Goal: Book appointment/travel/reservation

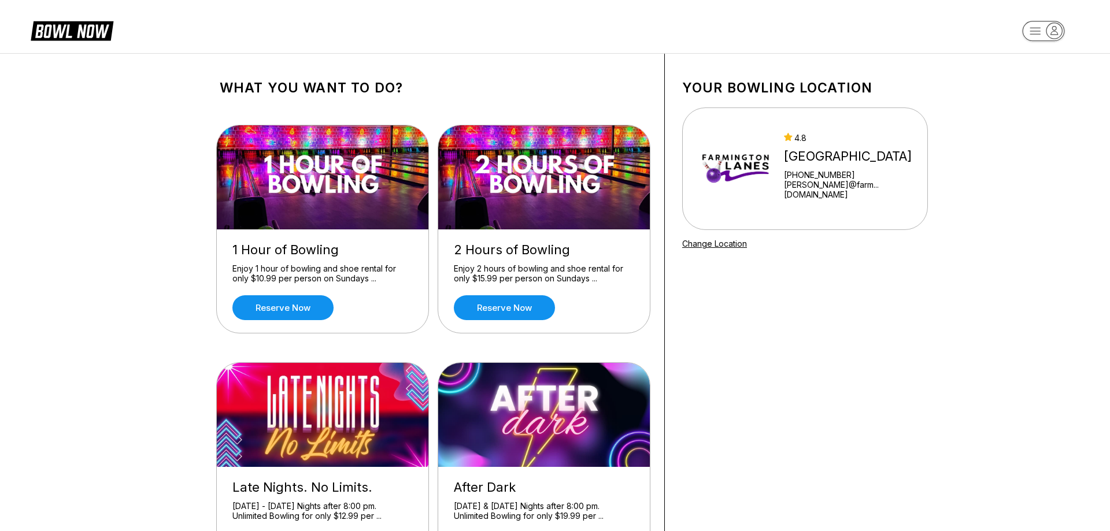
click at [99, 35] on icon at bounding box center [81, 31] width 56 height 13
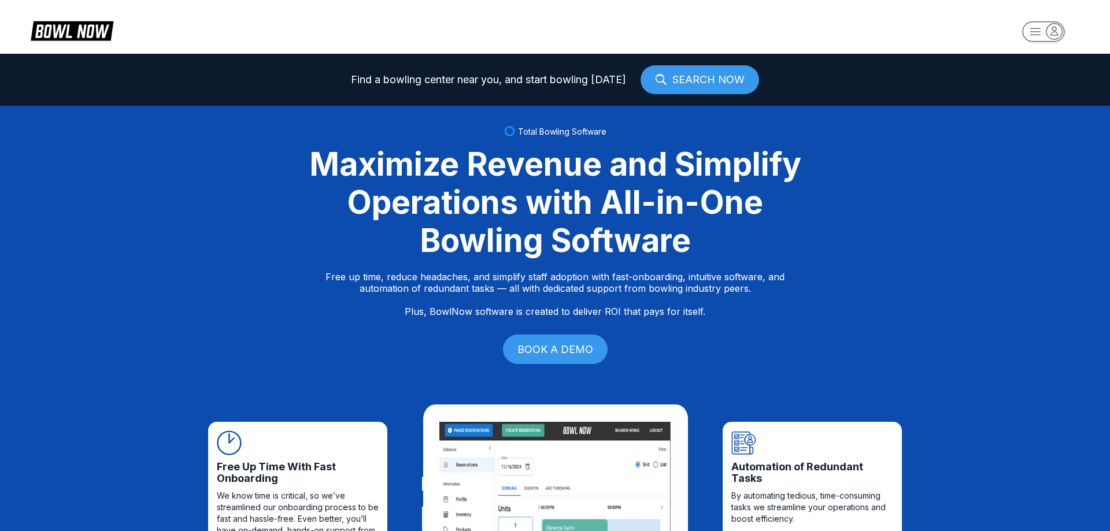
click at [68, 38] on icon at bounding box center [80, 31] width 29 height 13
click at [1046, 30] on rect "button" at bounding box center [1043, 31] width 42 height 20
click at [1045, 69] on div "Log In / Sign Up" at bounding box center [1044, 65] width 80 height 20
select select "**"
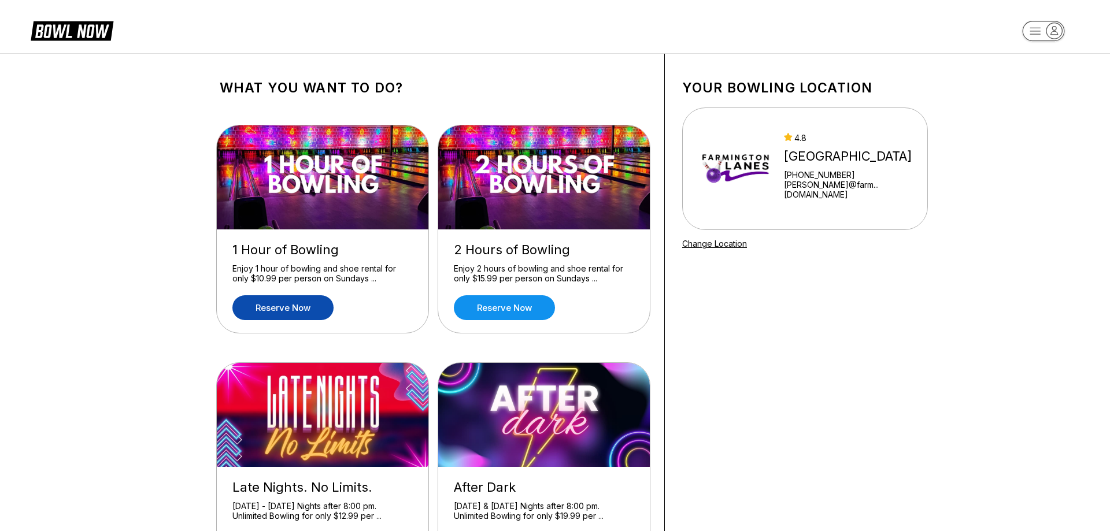
click at [304, 307] on link "Reserve now" at bounding box center [282, 307] width 101 height 25
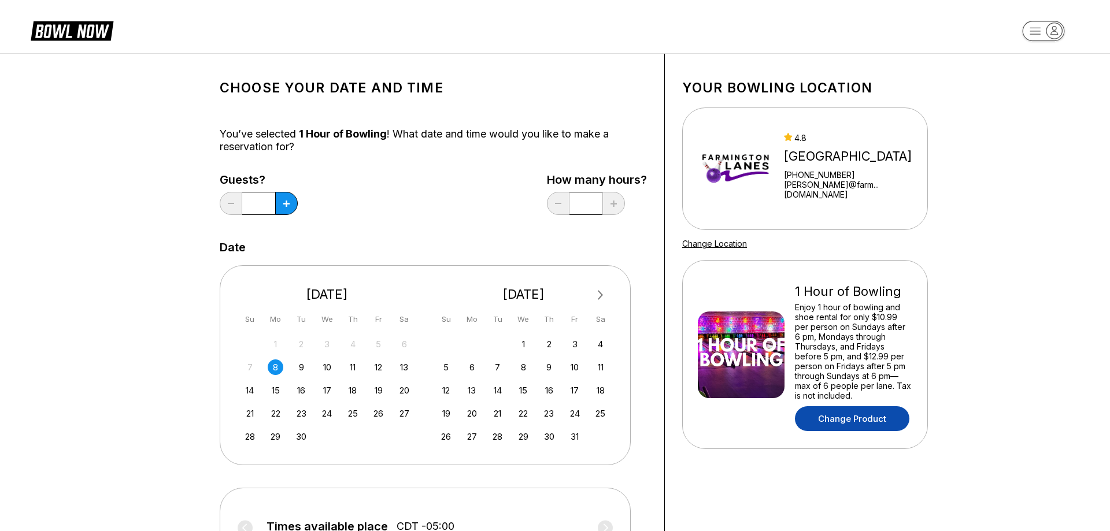
click at [866, 419] on link "Change Product" at bounding box center [852, 418] width 114 height 25
